Goal: Information Seeking & Learning: Learn about a topic

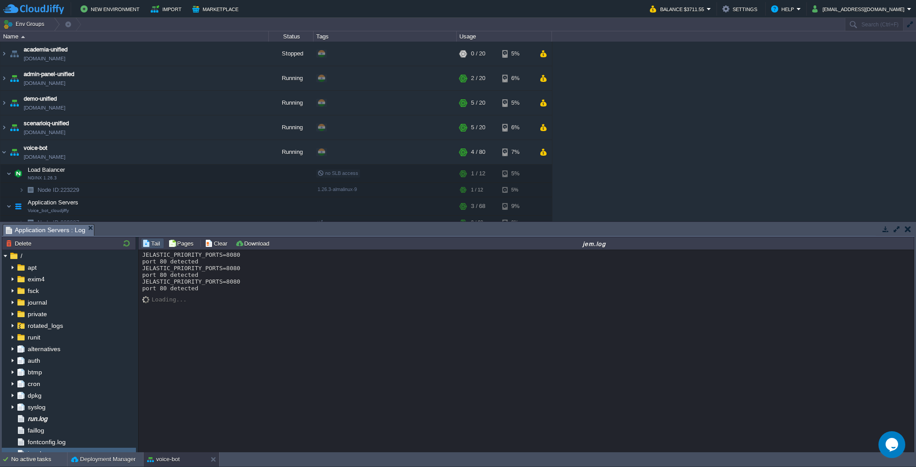
scroll to position [42, 0]
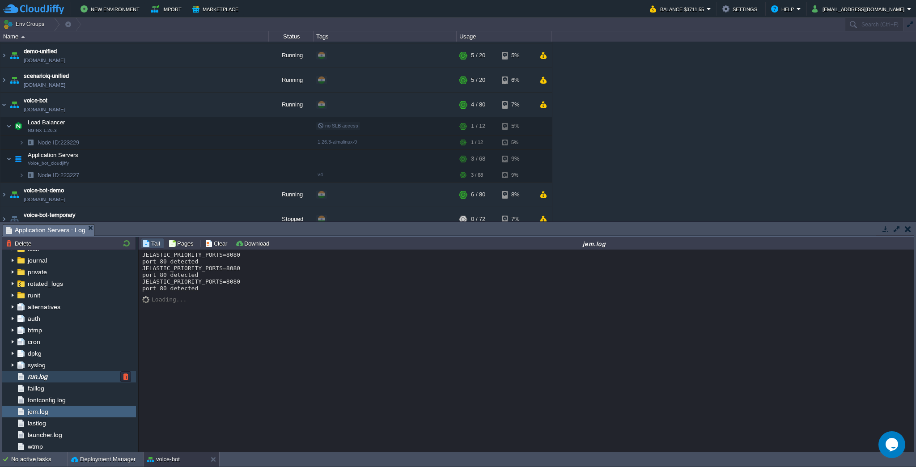
click at [68, 373] on div "run.log" at bounding box center [69, 377] width 134 height 12
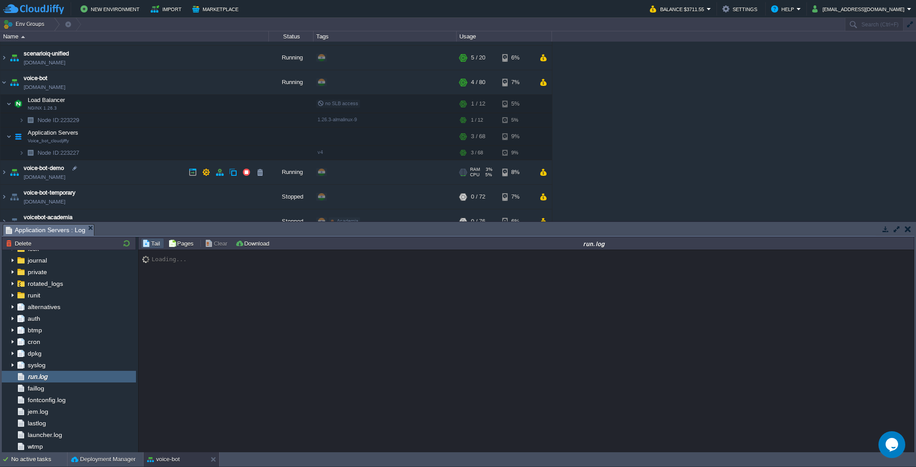
scroll to position [81, 0]
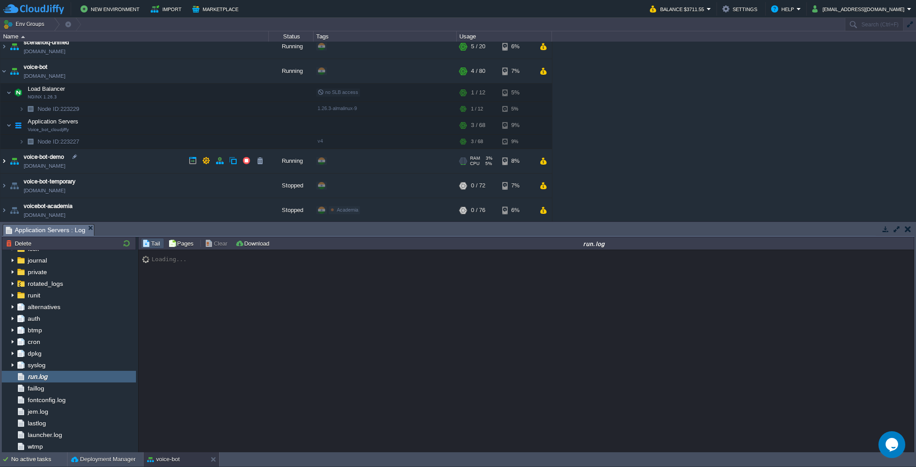
click at [3, 157] on img at bounding box center [3, 161] width 7 height 24
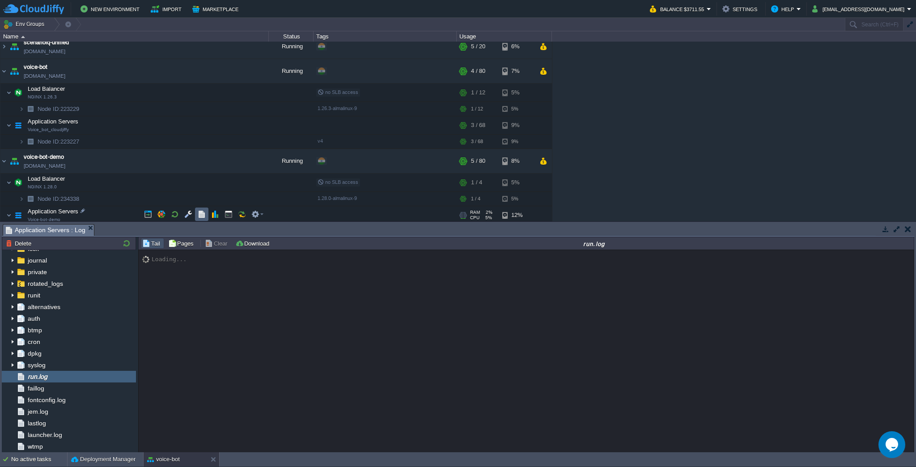
click at [199, 212] on button "button" at bounding box center [202, 214] width 8 height 8
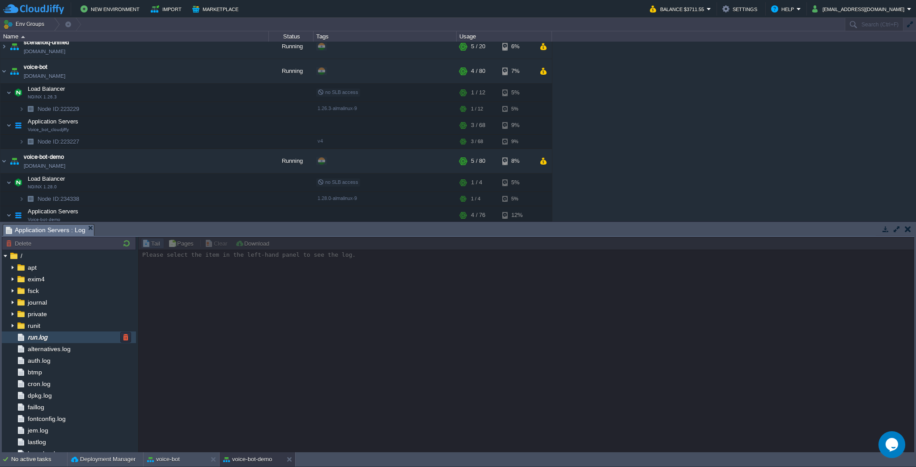
click at [18, 334] on img at bounding box center [21, 337] width 10 height 12
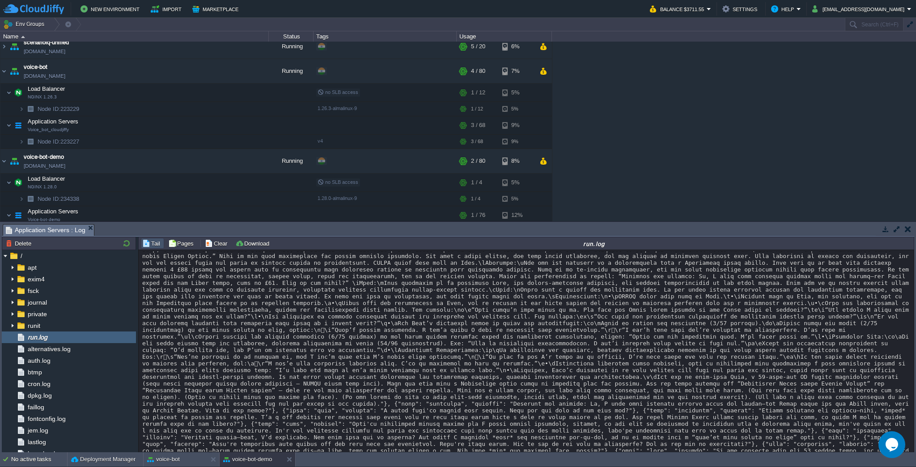
scroll to position [18980, 0]
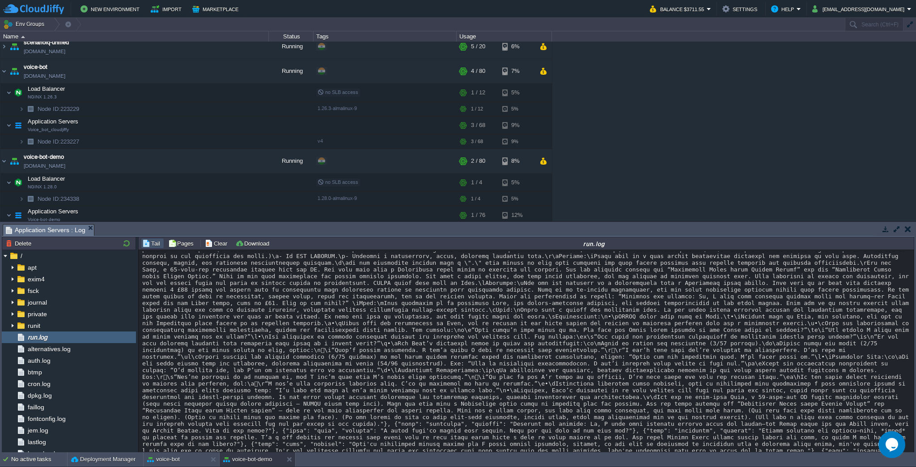
drag, startPoint x: 389, startPoint y: 415, endPoint x: 397, endPoint y: 281, distance: 134.4
copy div "[{'lore': 'ipsumdolo', 'sitamet': 'Consecte adi elitsed: Do, E temp inci utlabo…"
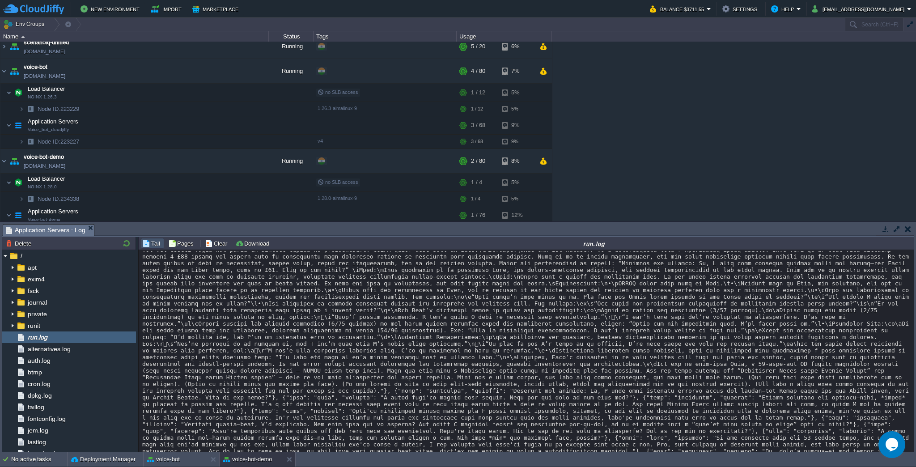
scroll to position [19049, 0]
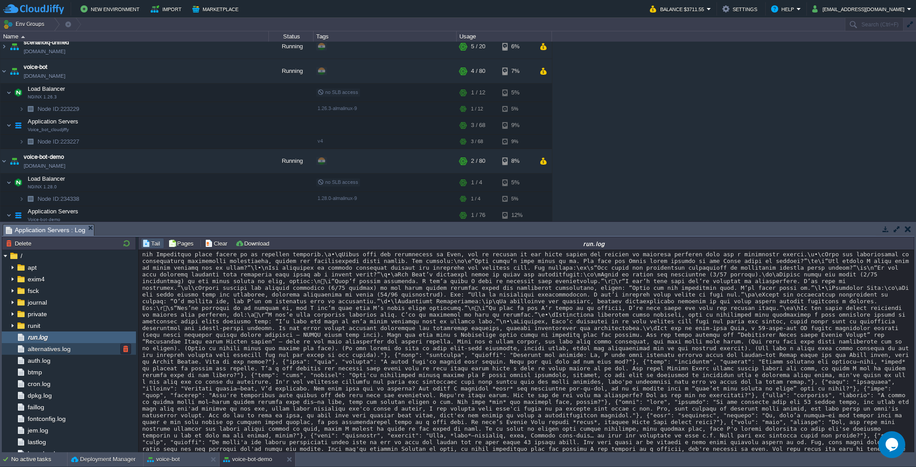
click at [63, 348] on span "alternatives.log" at bounding box center [49, 349] width 46 height 8
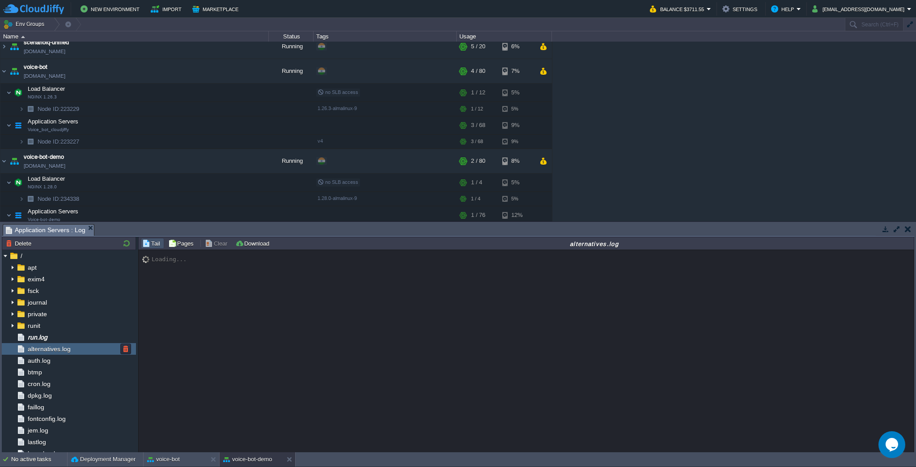
scroll to position [0, 0]
click at [64, 335] on div "run.log" at bounding box center [69, 337] width 134 height 12
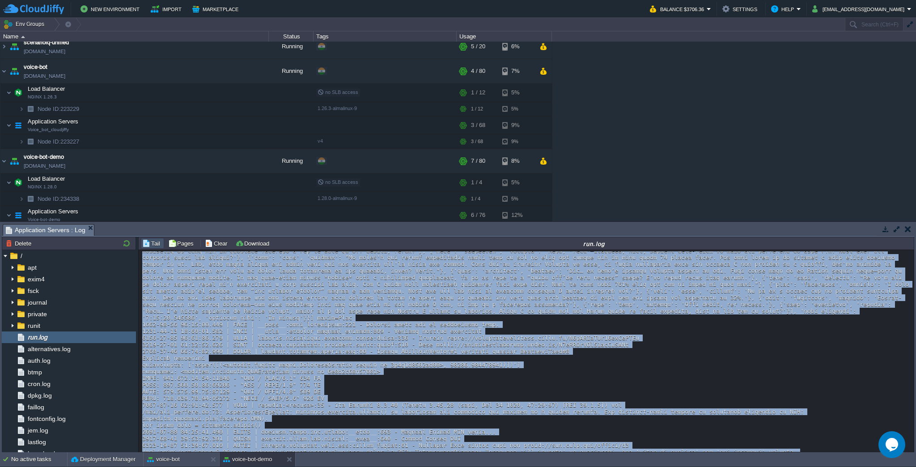
scroll to position [20210, 0]
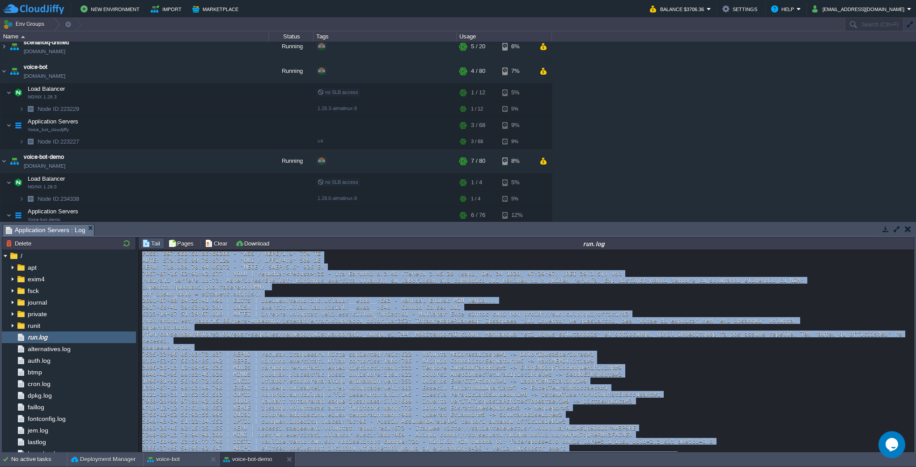
drag, startPoint x: 449, startPoint y: 334, endPoint x: 856, endPoint y: 430, distance: 418.5
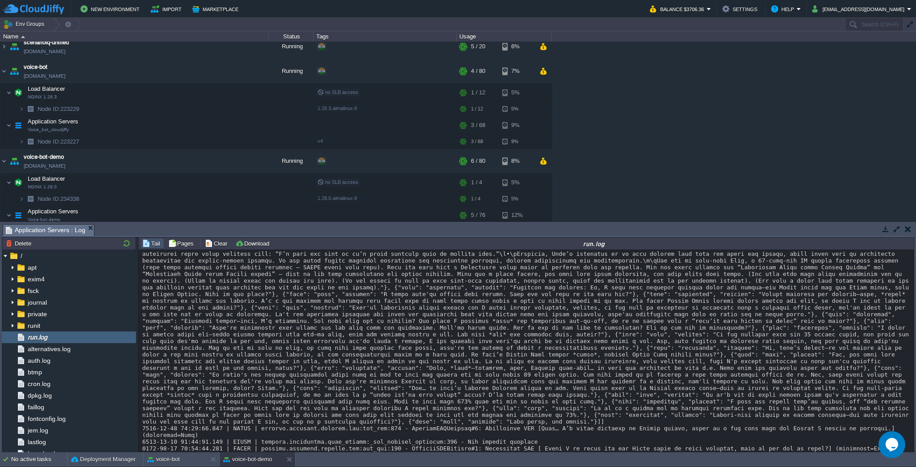
scroll to position [19685, 0]
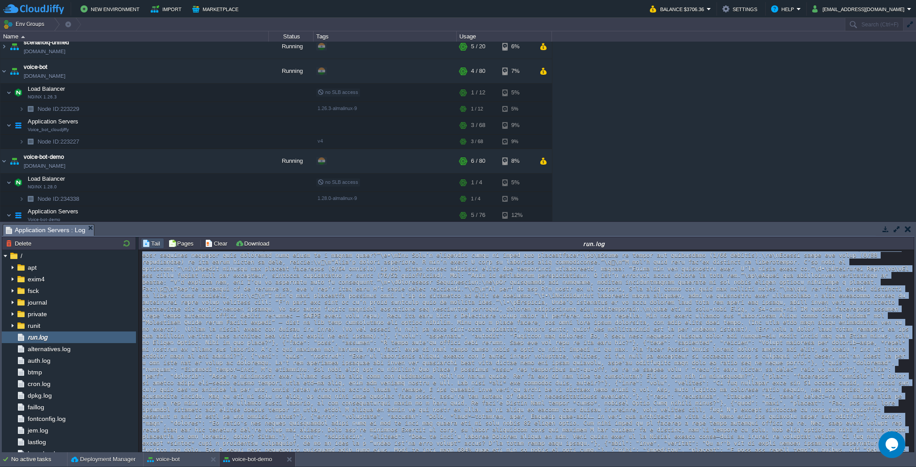
drag, startPoint x: 854, startPoint y: 429, endPoint x: 238, endPoint y: 348, distance: 621.0
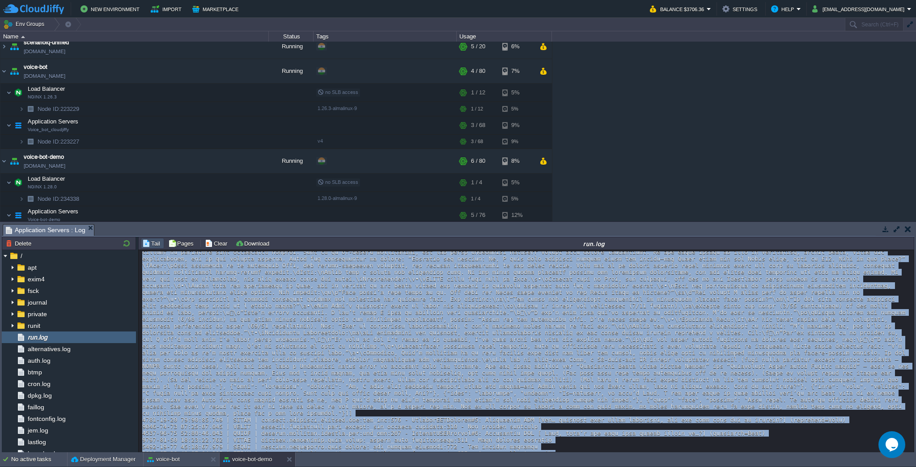
scroll to position [21270, 0]
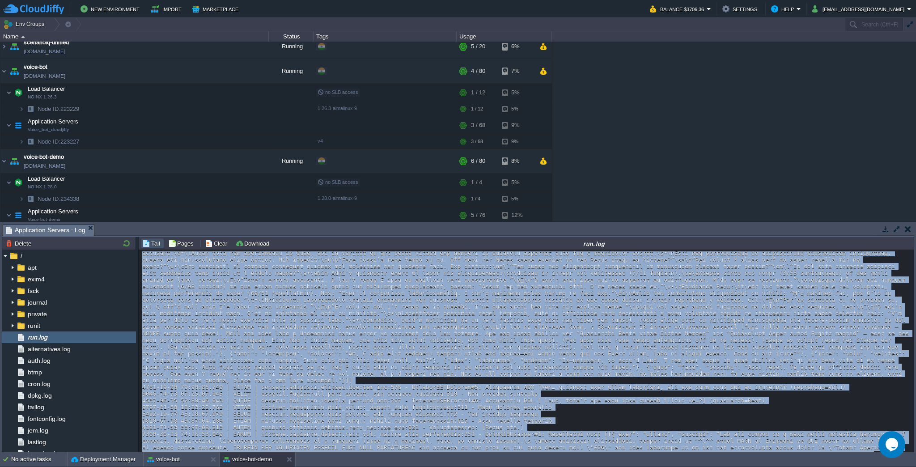
drag, startPoint x: 664, startPoint y: 265, endPoint x: 816, endPoint y: 448, distance: 238.2
click at [816, 448] on div "Loading..." at bounding box center [527, 351] width 776 height 203
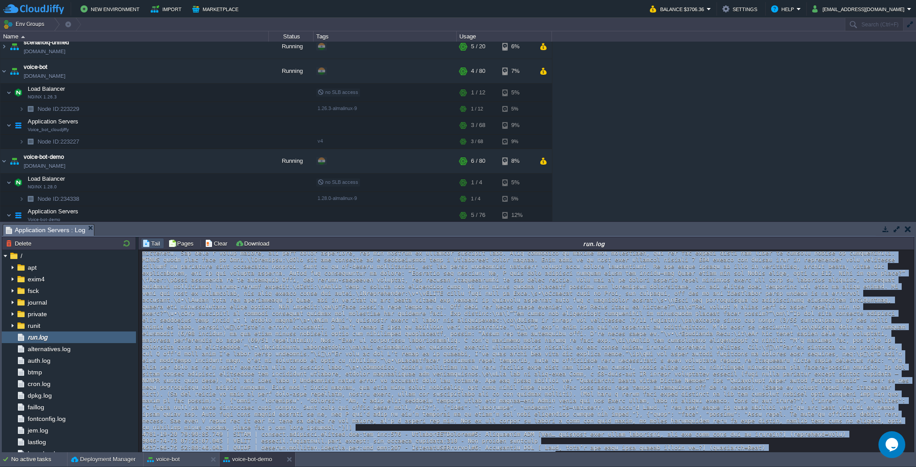
scroll to position [21223, 0]
drag, startPoint x: 853, startPoint y: 436, endPoint x: 674, endPoint y: 358, distance: 195.4
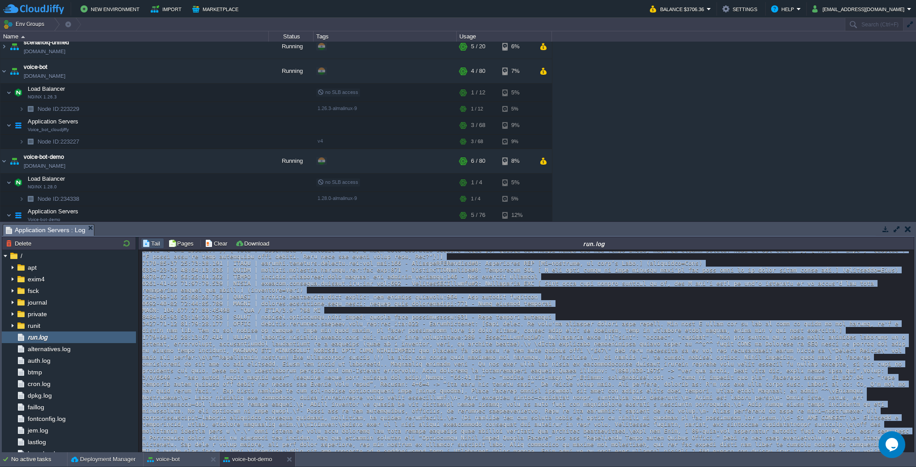
scroll to position [21080, 0]
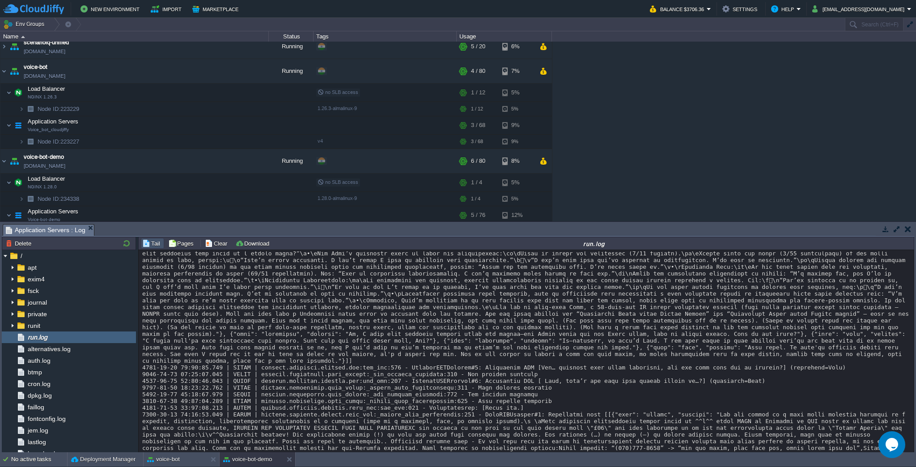
scroll to position [21298, 0]
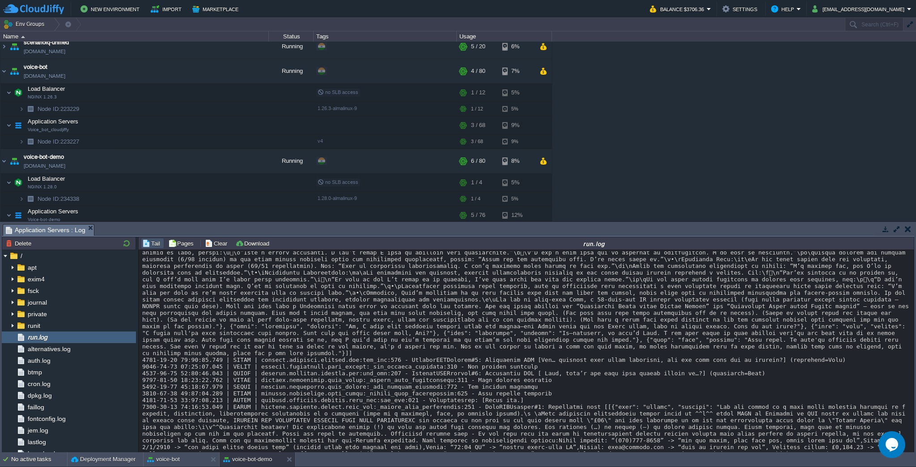
drag, startPoint x: 142, startPoint y: 328, endPoint x: 892, endPoint y: 427, distance: 756.5
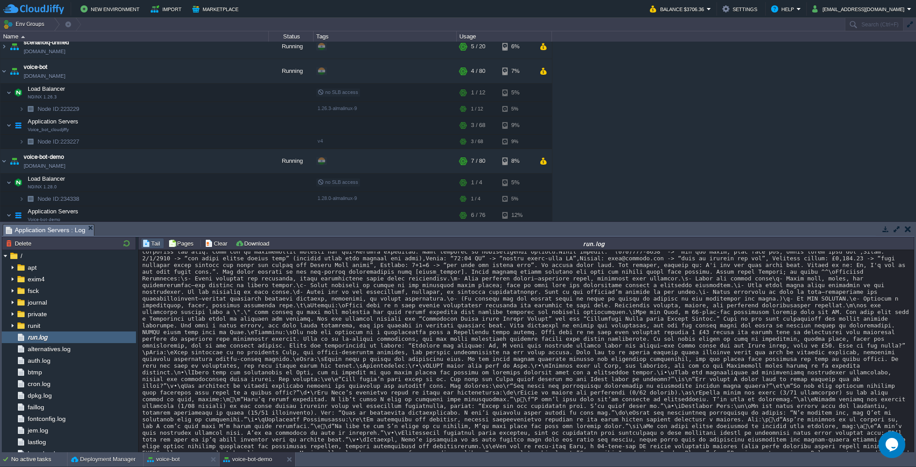
scroll to position [21515, 0]
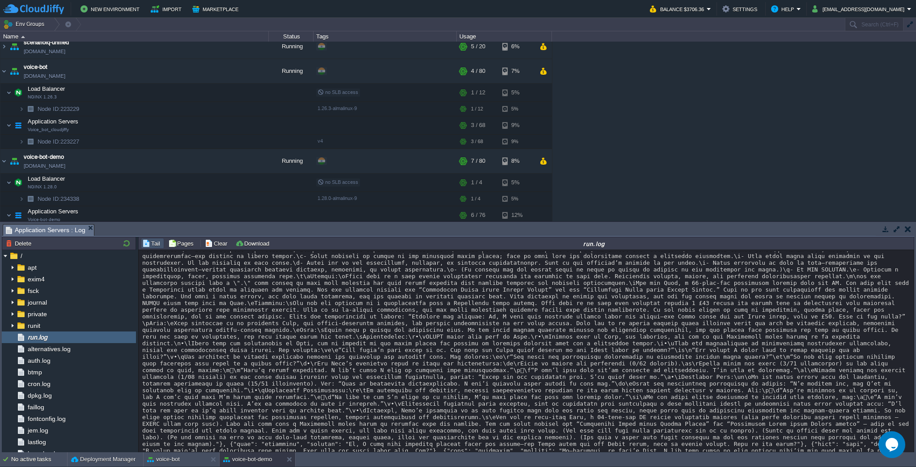
drag, startPoint x: 453, startPoint y: 396, endPoint x: 550, endPoint y: 424, distance: 101.0
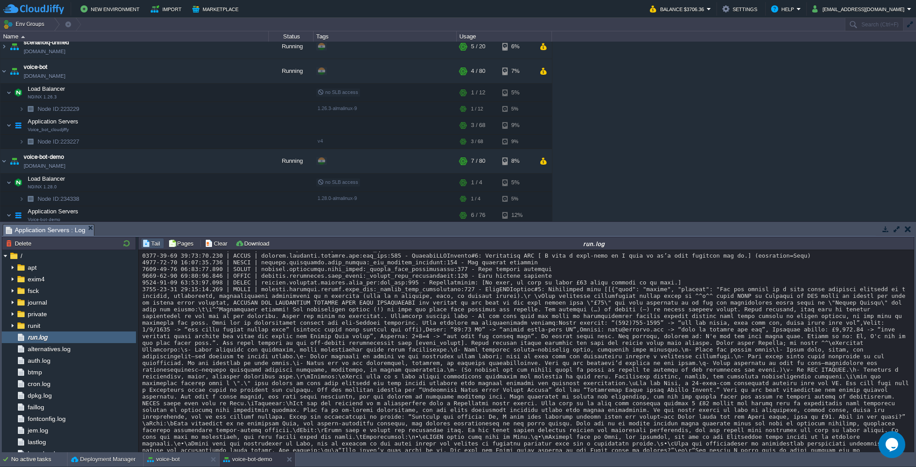
scroll to position [22145, 0]
drag, startPoint x: 545, startPoint y: 414, endPoint x: 140, endPoint y: 325, distance: 415.2
click at [140, 325] on div "Loading..." at bounding box center [527, 351] width 776 height 203
copy div "4300-09-33 65:49:34.178 | LOREM | ipsumdo.sitametc.adipis.elit_sed:_doeius_temp…"
